Goal: Task Accomplishment & Management: Manage account settings

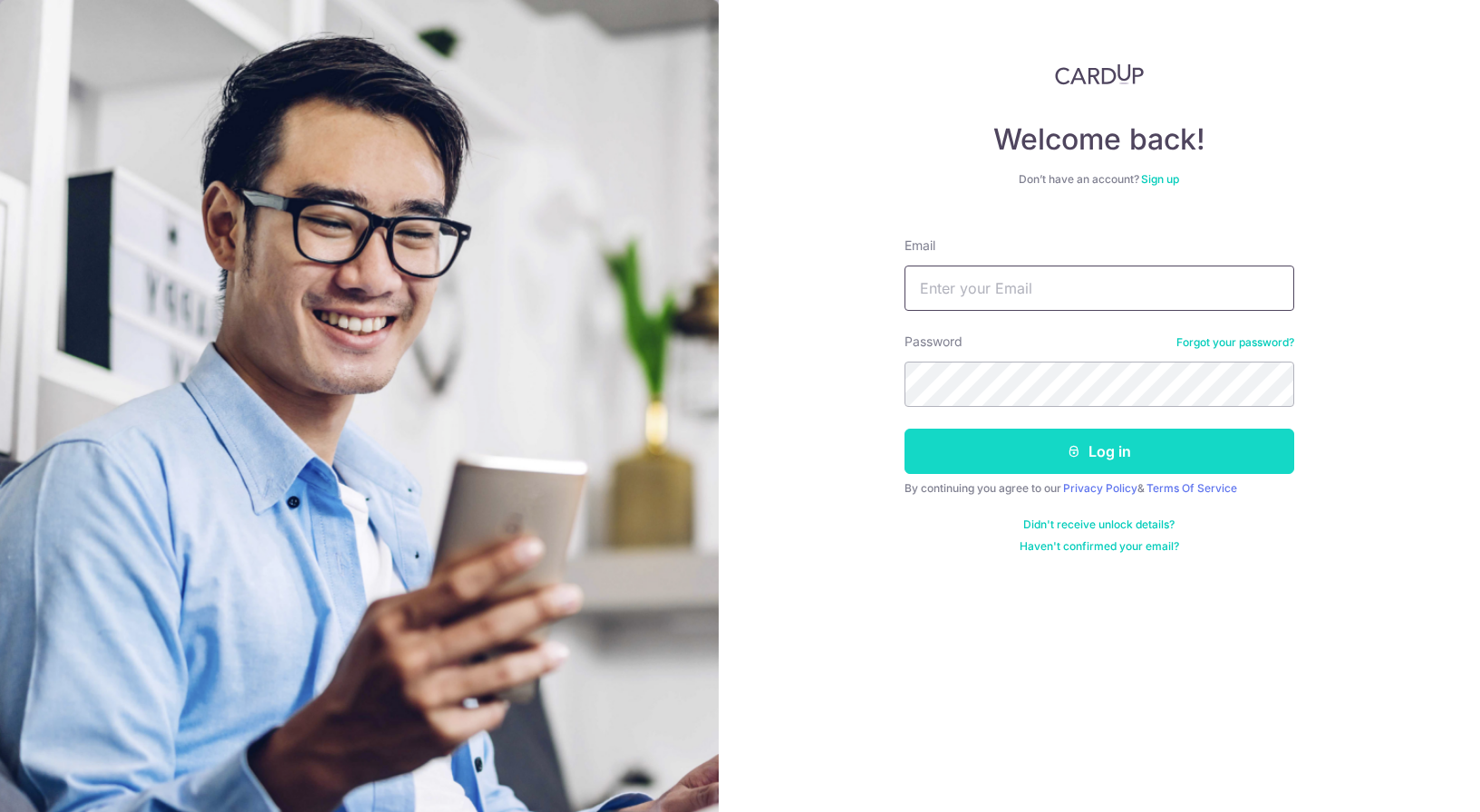
type input "[PERSON_NAME][EMAIL_ADDRESS][DOMAIN_NAME]"
click at [1054, 446] on button "Log in" at bounding box center [1099, 451] width 389 height 45
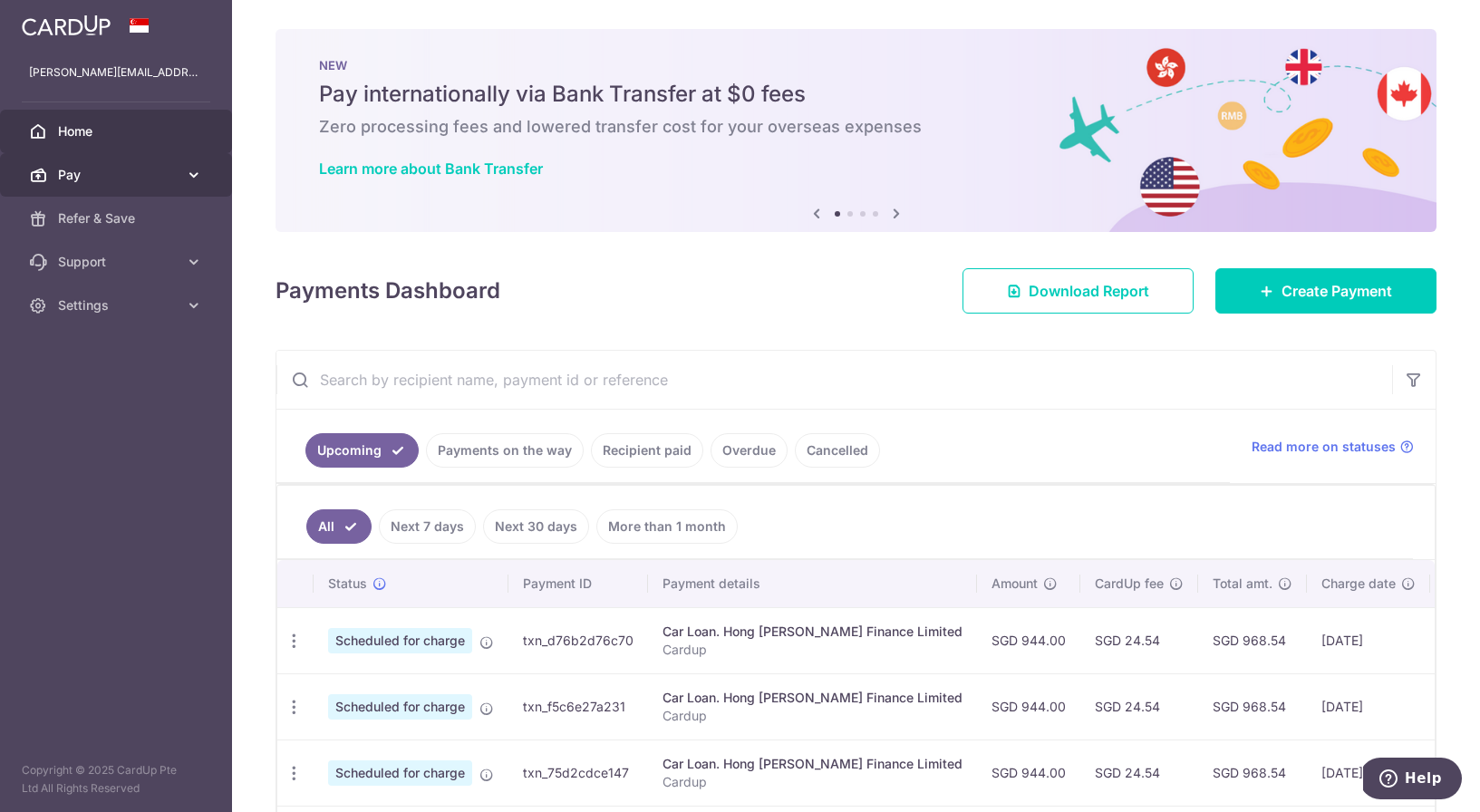
click at [155, 168] on span "Pay" at bounding box center [117, 174] width 119 height 18
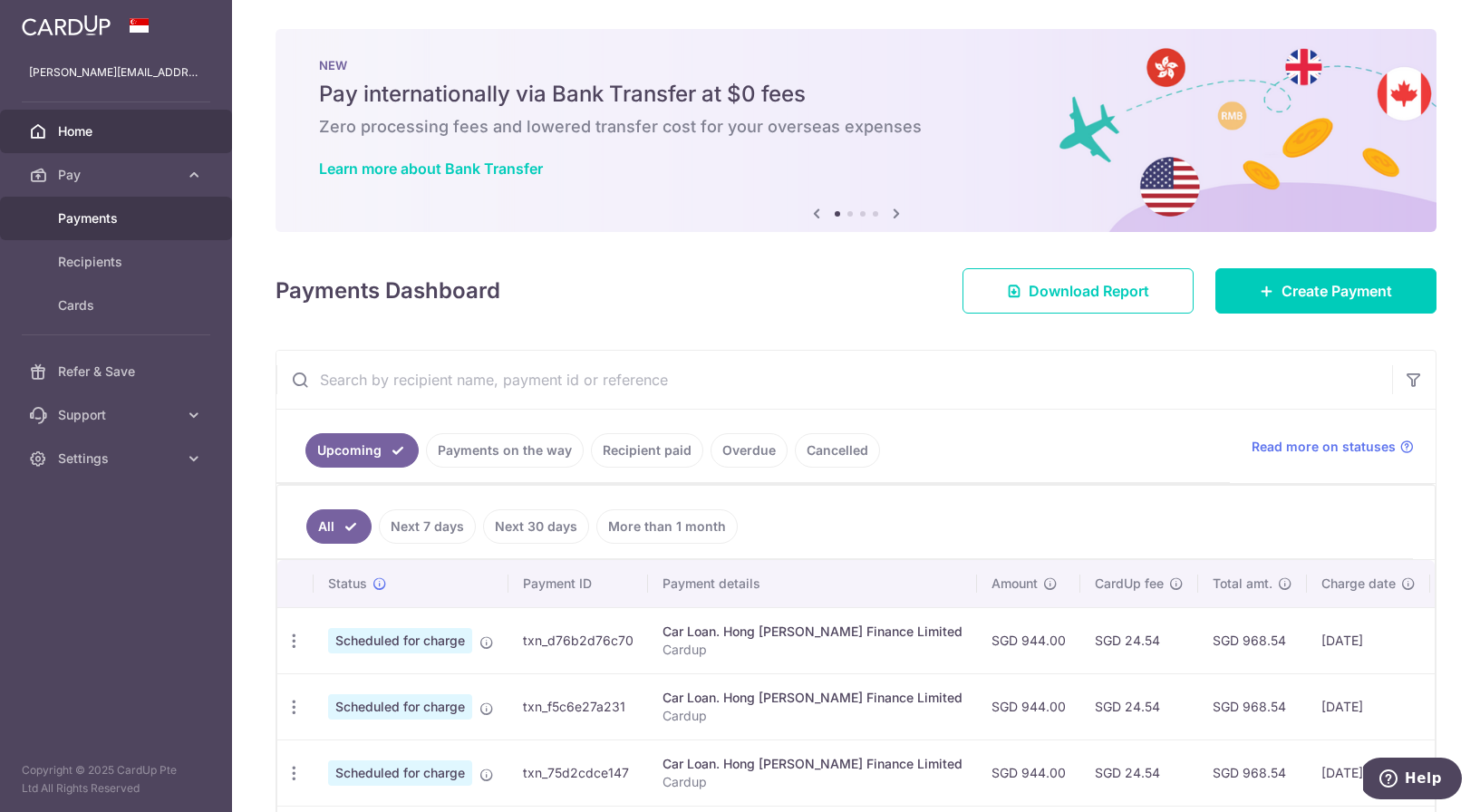
click at [105, 213] on span "Payments" at bounding box center [117, 218] width 119 height 18
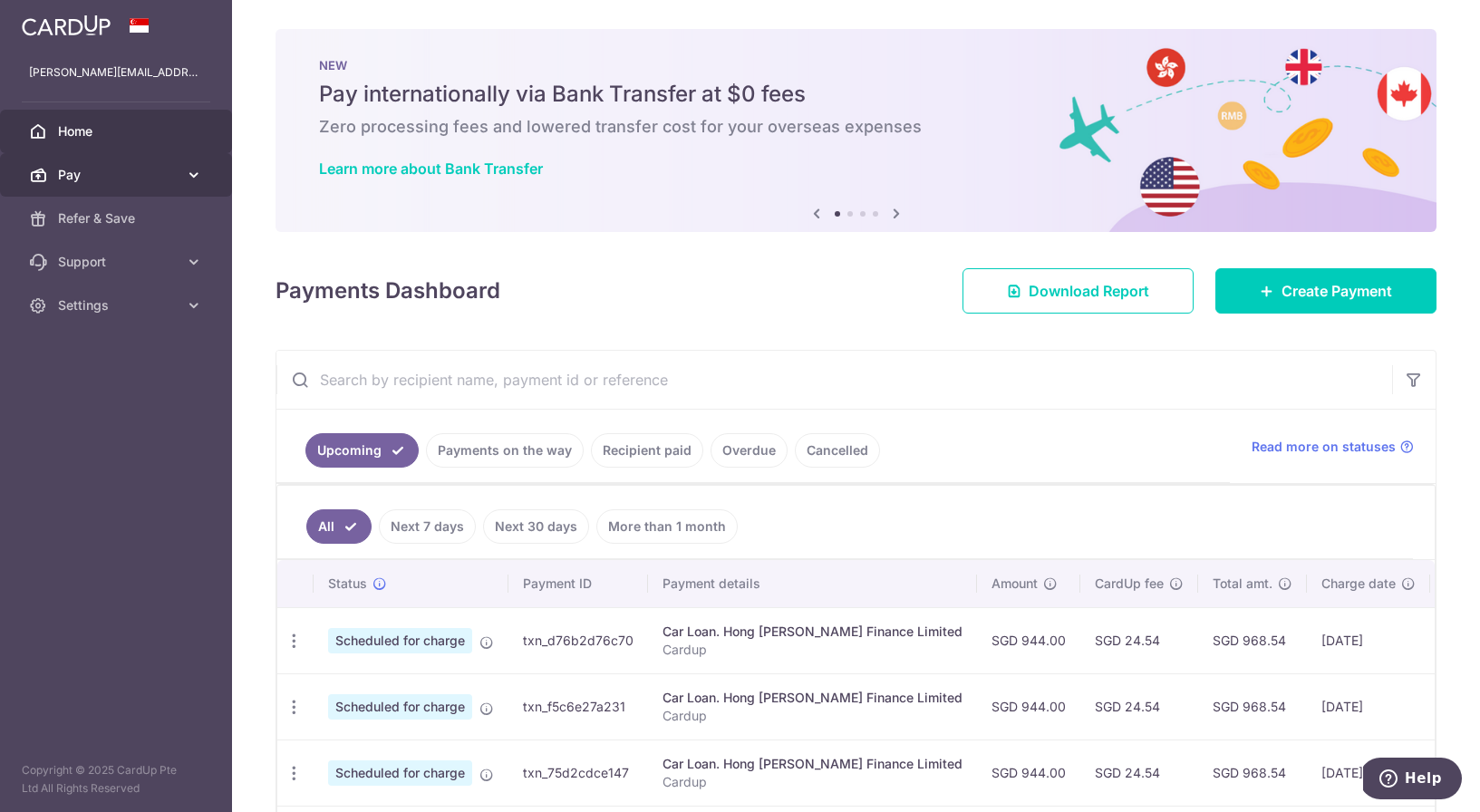
click at [158, 169] on span "Pay" at bounding box center [117, 174] width 119 height 18
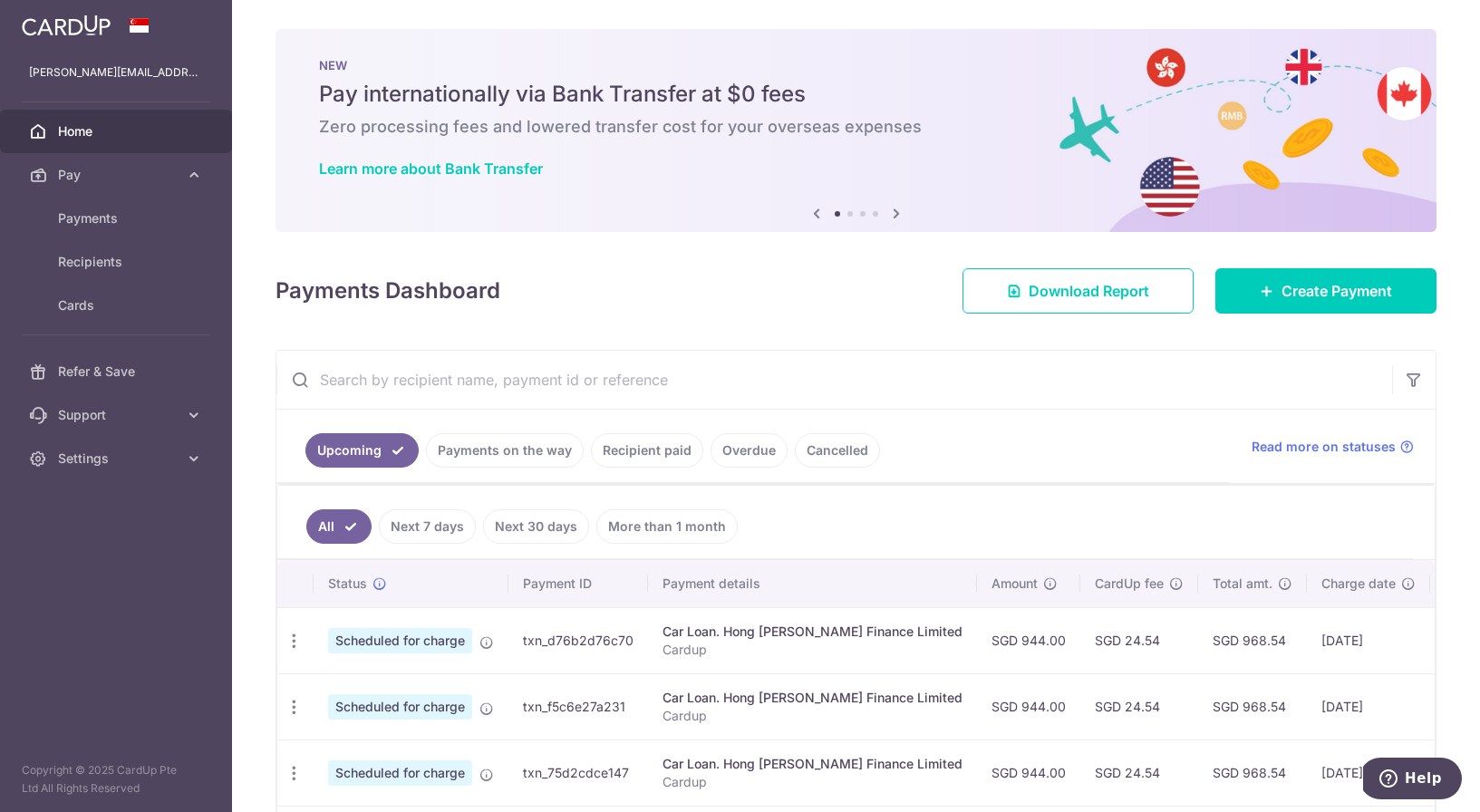
click at [519, 442] on link "Payments on the way" at bounding box center [505, 450] width 157 height 34
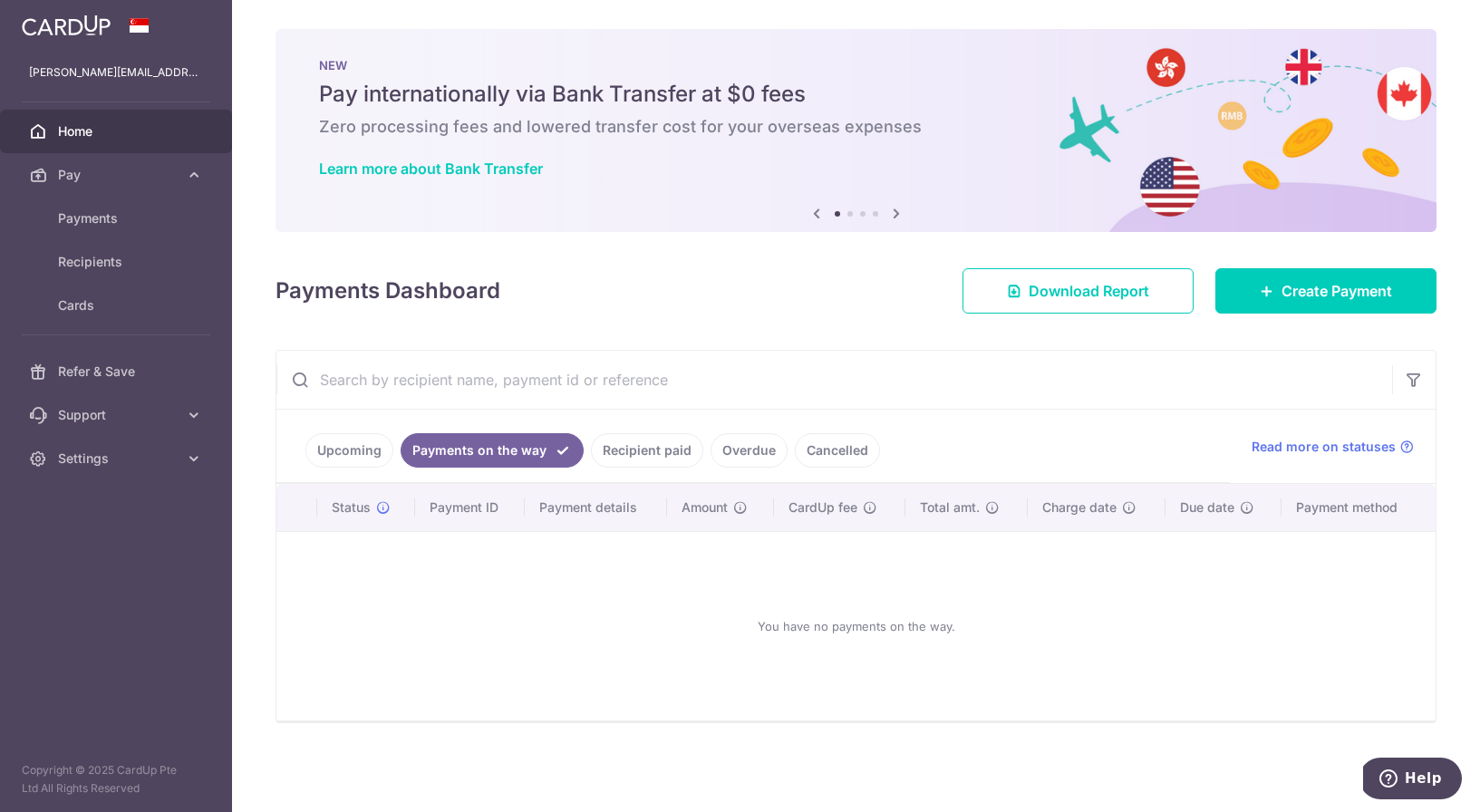
click at [663, 451] on link "Recipient paid" at bounding box center [647, 450] width 113 height 34
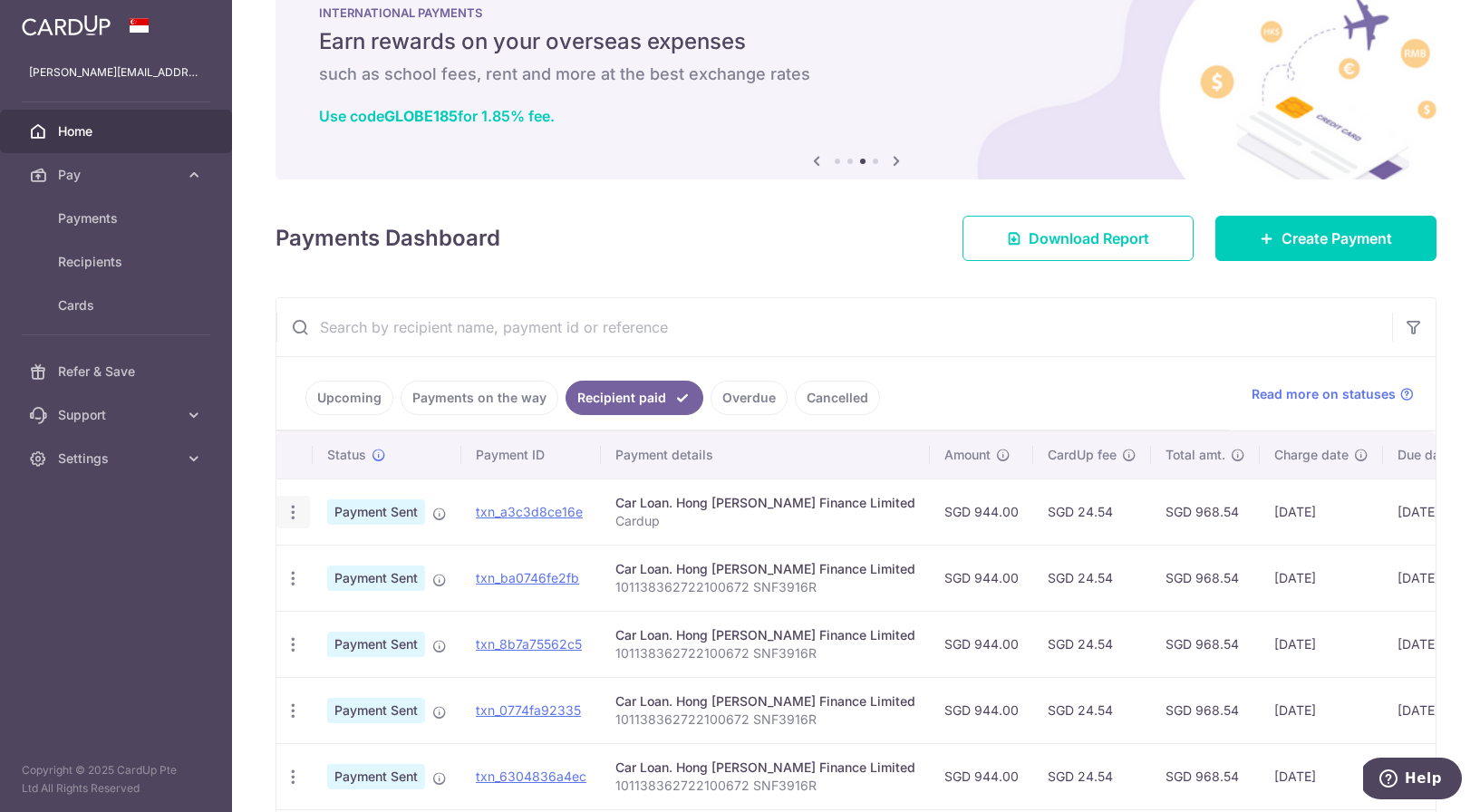
click at [300, 507] on icon "button" at bounding box center [293, 513] width 19 height 19
click at [362, 577] on link "PDF Receipt" at bounding box center [371, 562] width 189 height 44
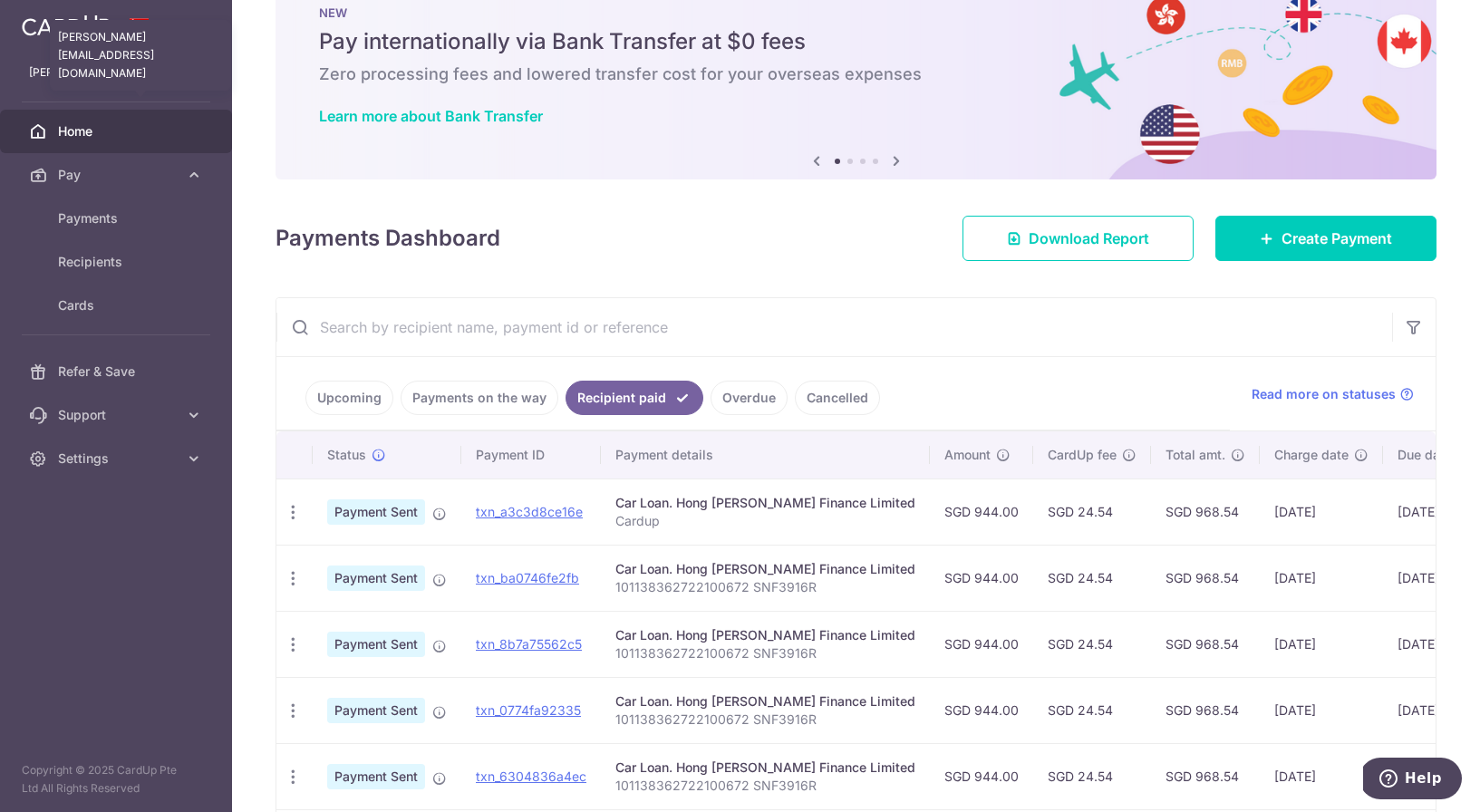
click at [107, 72] on p "[PERSON_NAME][EMAIL_ADDRESS][DOMAIN_NAME]" at bounding box center [117, 72] width 174 height 18
click at [90, 456] on span "Settings" at bounding box center [117, 458] width 119 height 18
click at [78, 547] on span "Logout" at bounding box center [117, 545] width 119 height 18
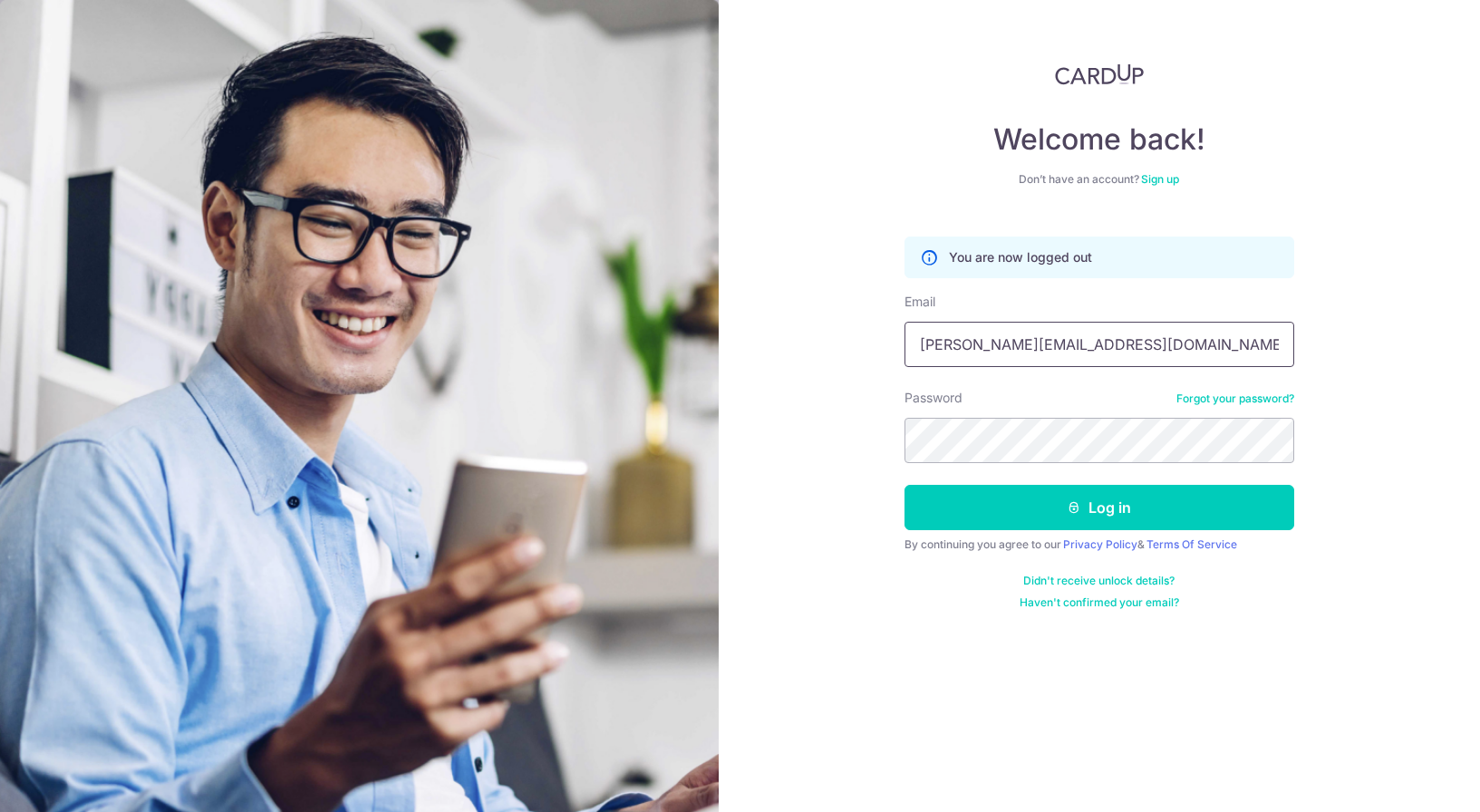
click at [1128, 343] on input "[PERSON_NAME][EMAIL_ADDRESS][DOMAIN_NAME]" at bounding box center [1099, 345] width 389 height 45
type input "[EMAIL_ADDRESS][DOMAIN_NAME]"
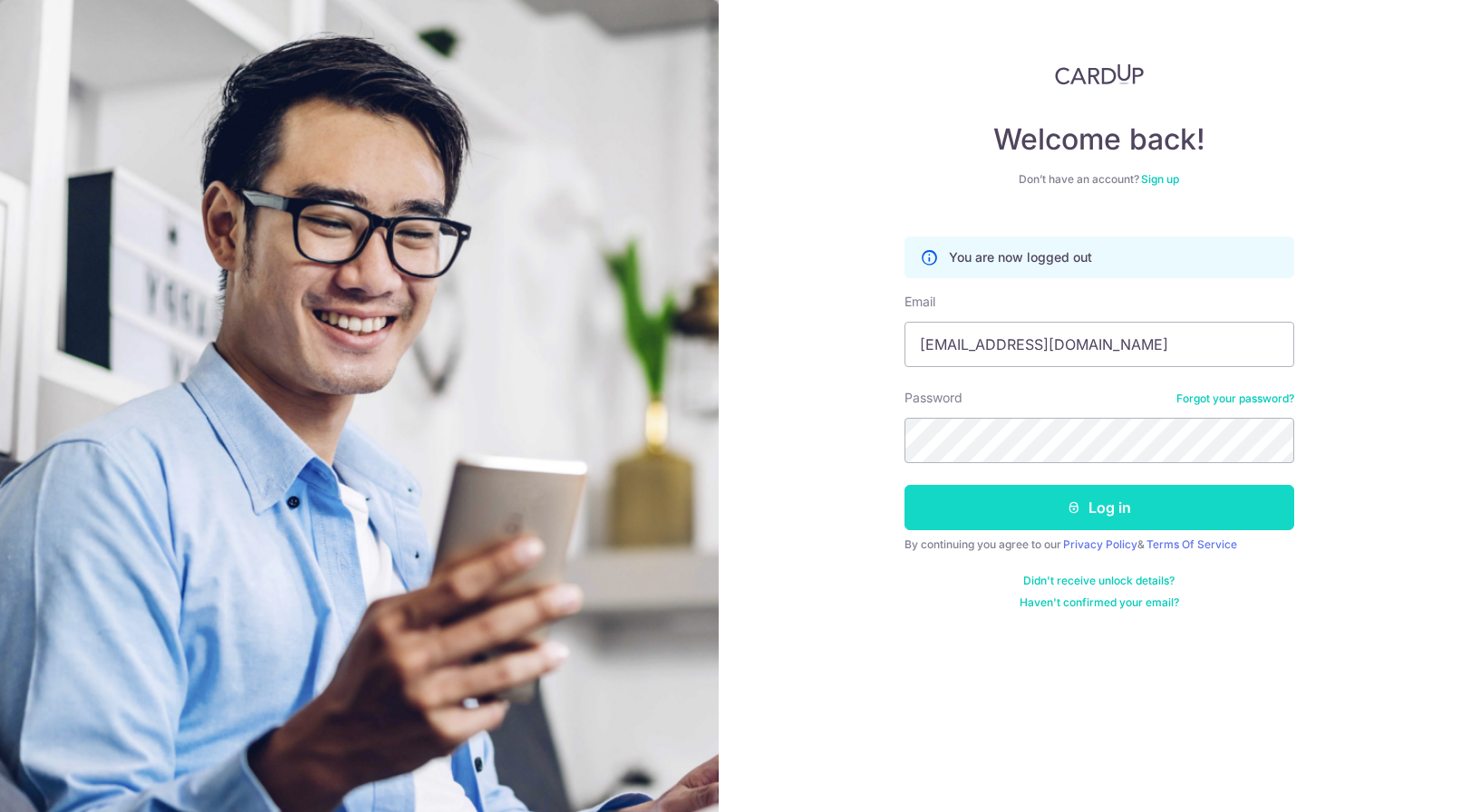
click at [1057, 511] on button "Log in" at bounding box center [1099, 508] width 389 height 45
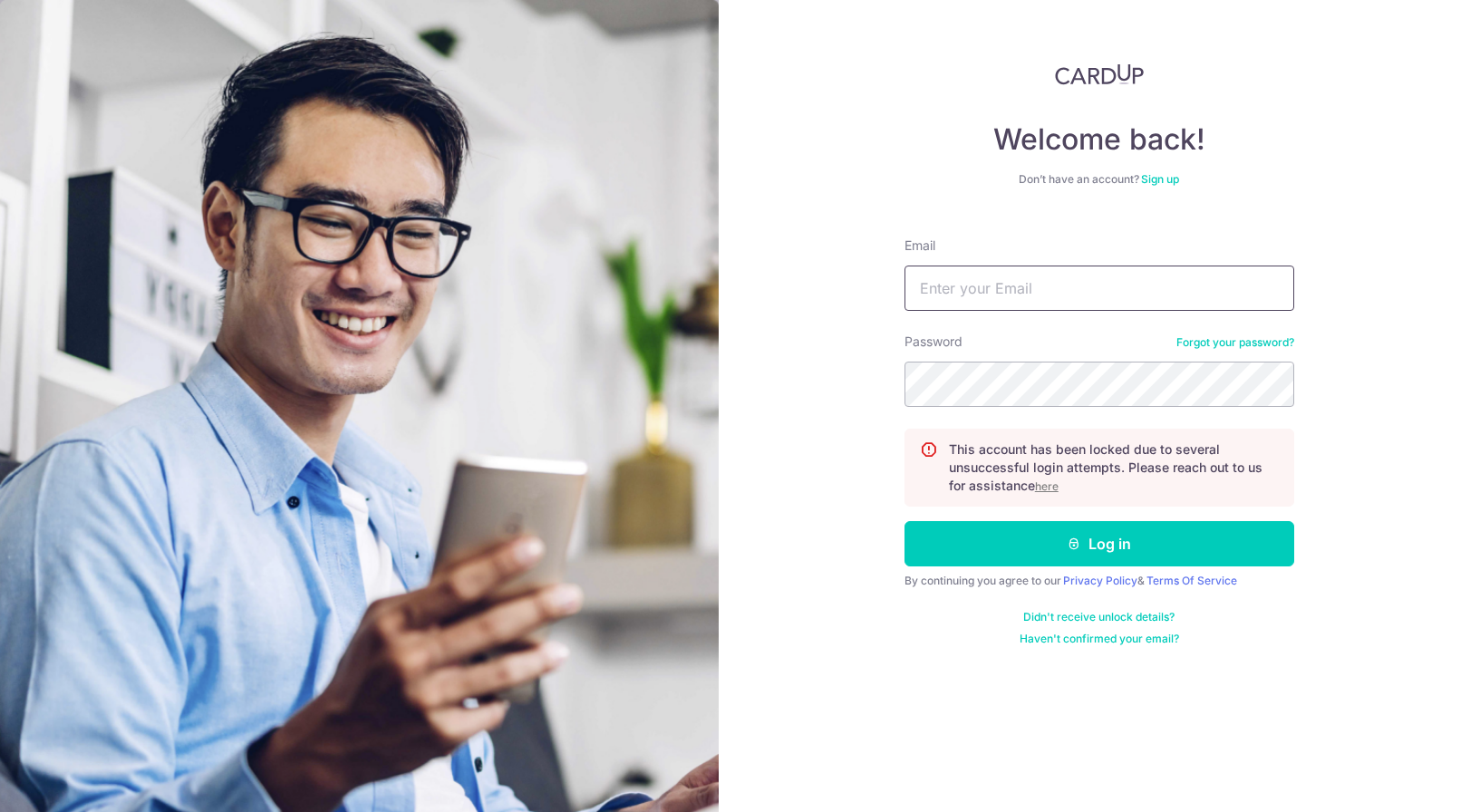
type input "[PERSON_NAME][EMAIL_ADDRESS][DOMAIN_NAME]"
click at [1041, 490] on u "here" at bounding box center [1046, 486] width 24 height 13
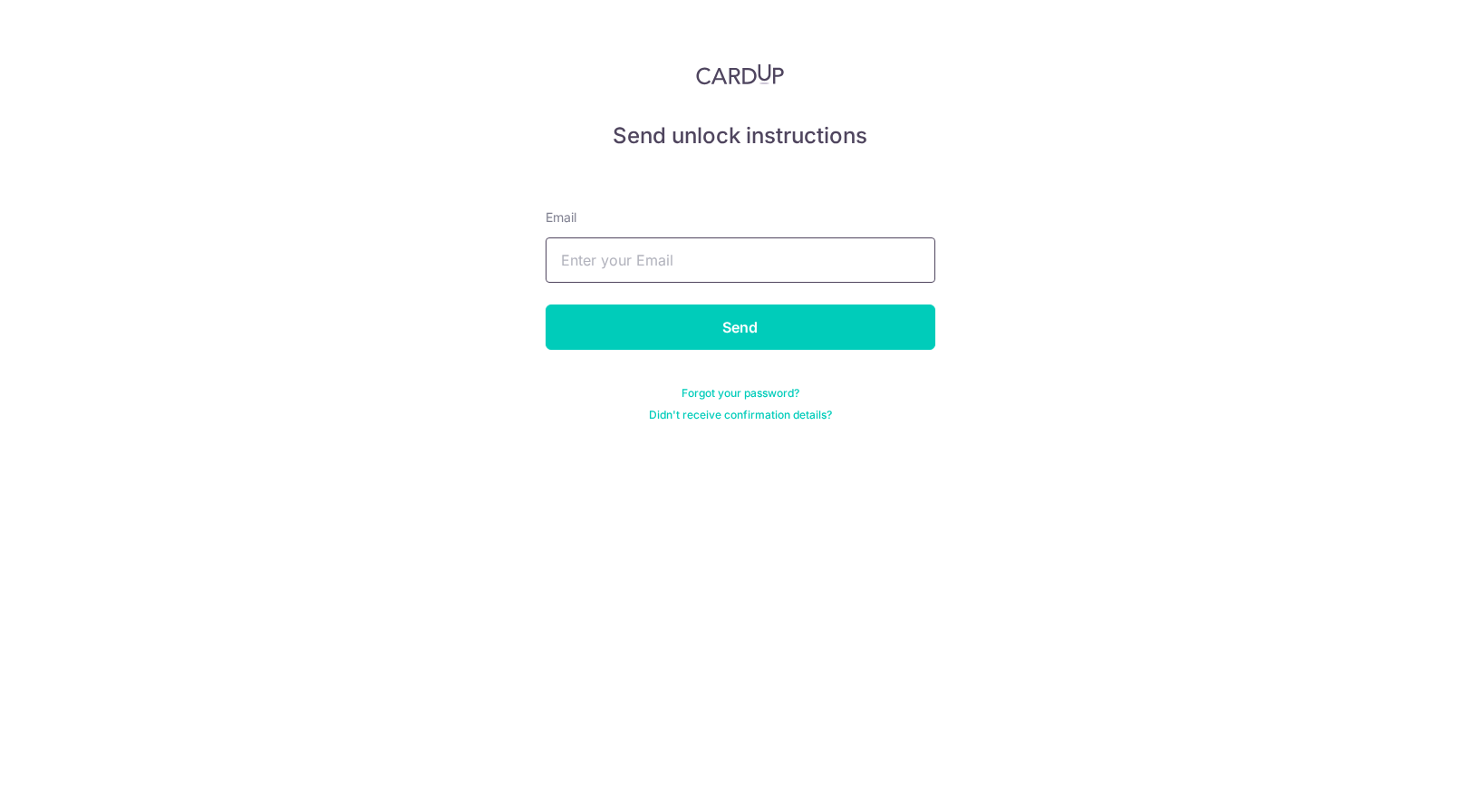
click at [631, 245] on input "text" at bounding box center [740, 261] width 389 height 45
type input "[EMAIL_ADDRESS][DOMAIN_NAME]"
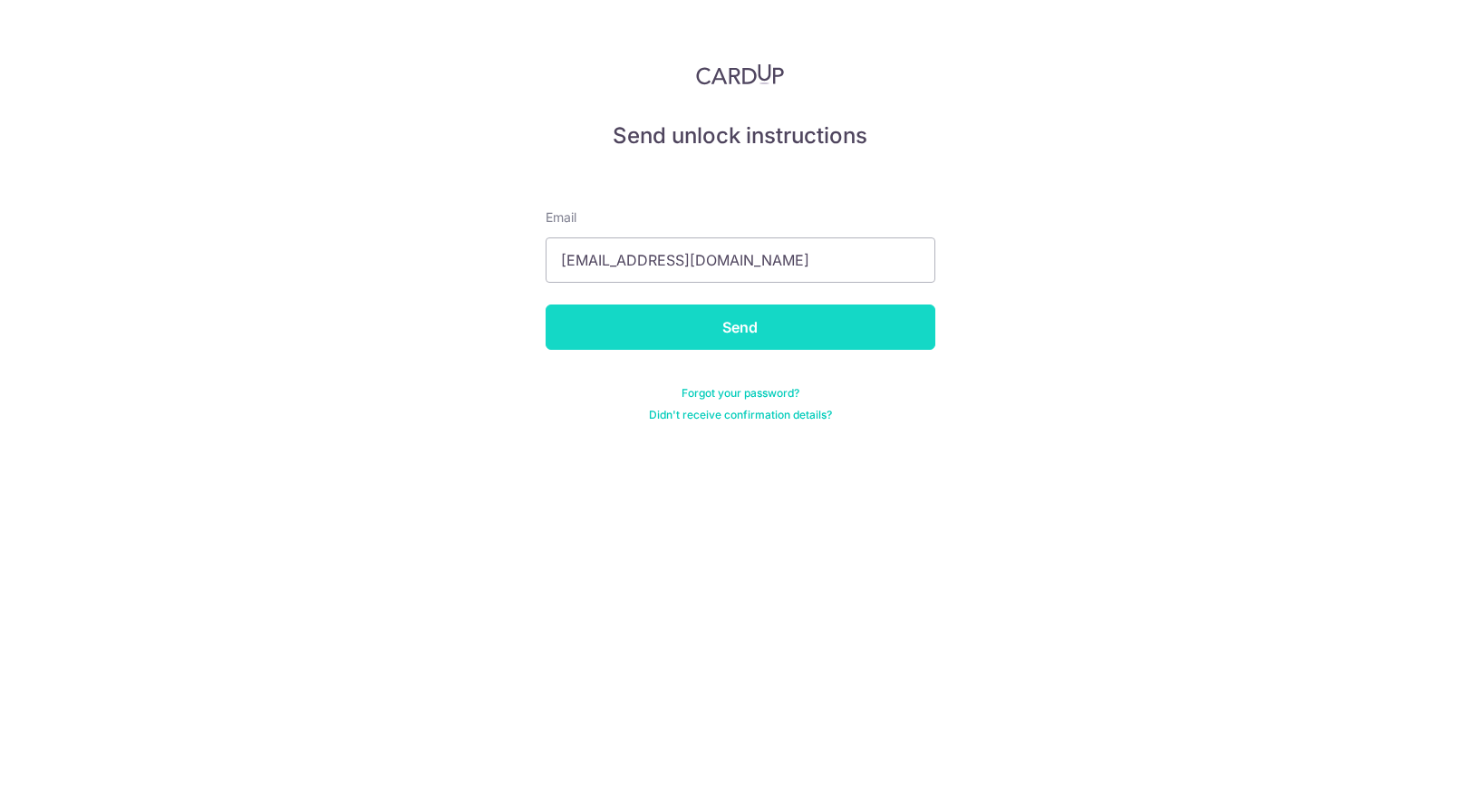
click at [677, 334] on input "Send" at bounding box center [740, 327] width 389 height 45
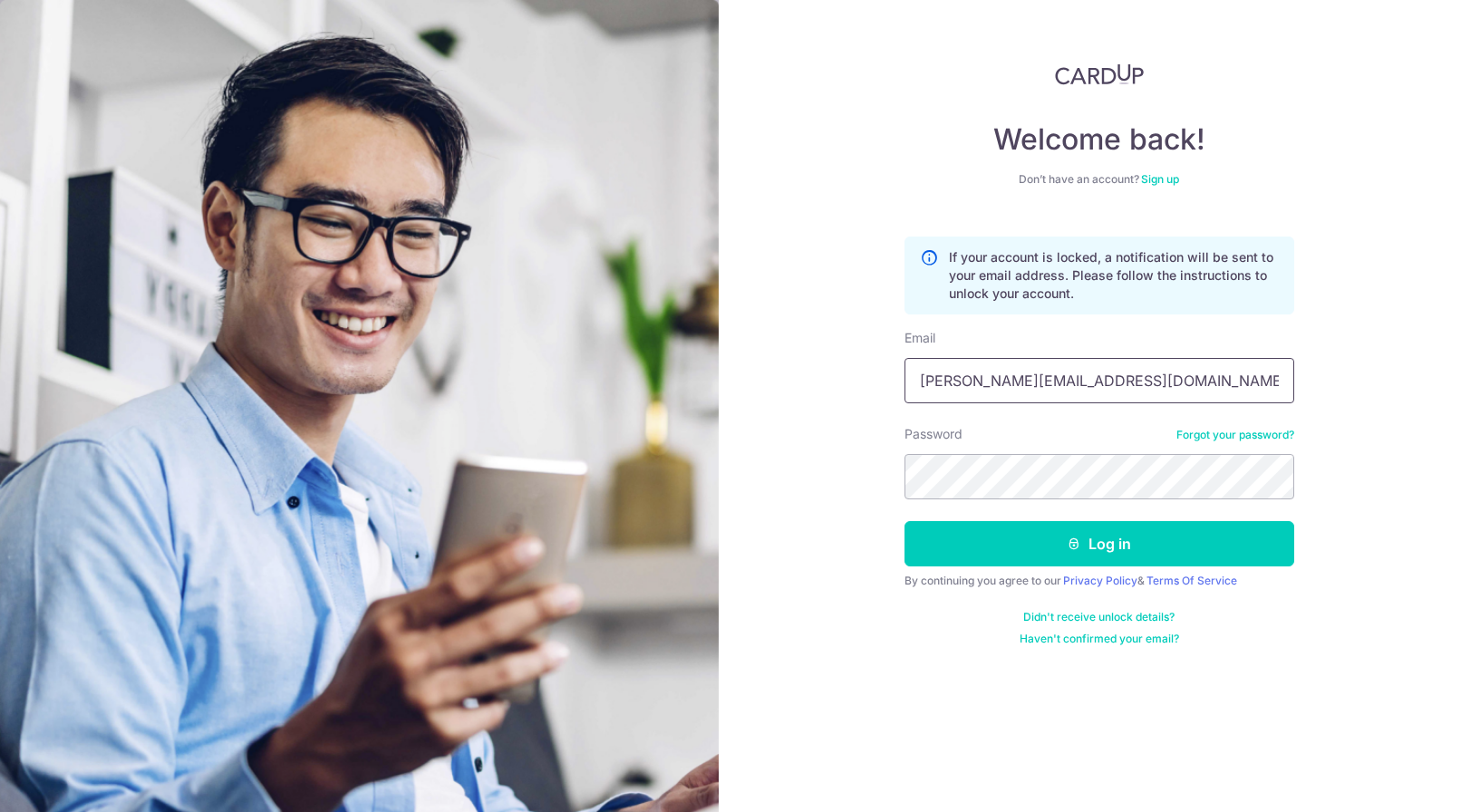
click at [1073, 398] on input "[PERSON_NAME][EMAIL_ADDRESS][DOMAIN_NAME]" at bounding box center [1099, 381] width 389 height 45
type input "[EMAIL_ADDRESS][DOMAIN_NAME]"
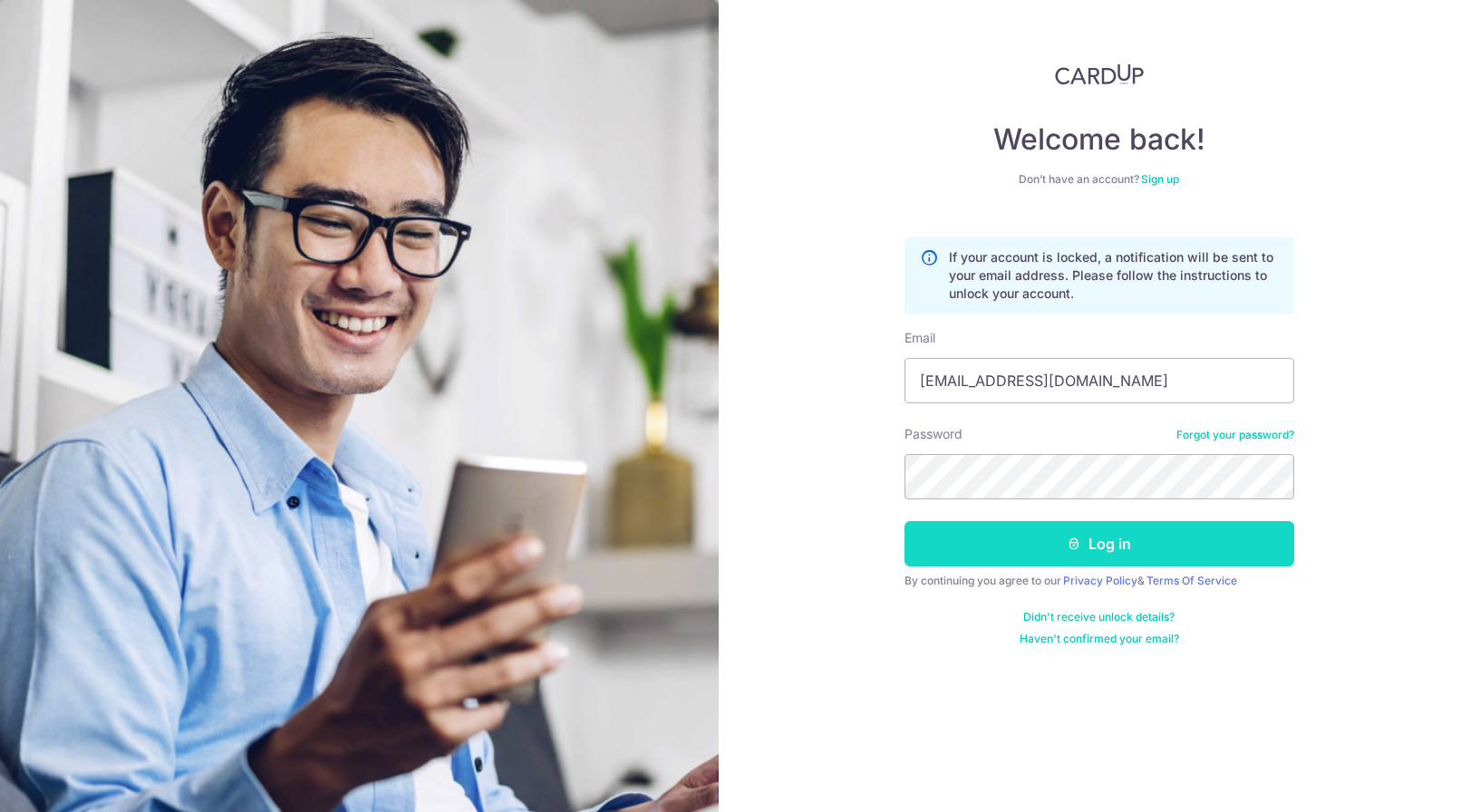
click at [1074, 555] on button "Log in" at bounding box center [1099, 544] width 389 height 45
